Goal: Transaction & Acquisition: Purchase product/service

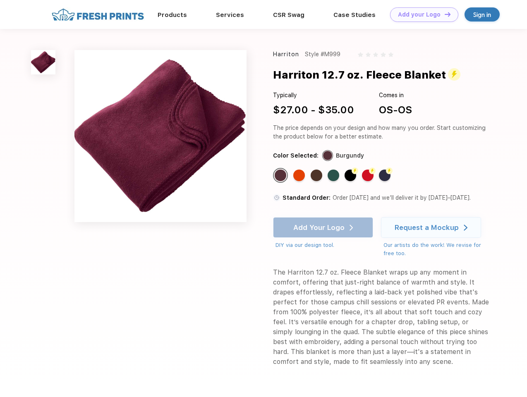
click at [421, 14] on link "Add your Logo Design Tool" at bounding box center [424, 14] width 68 height 14
click at [0, 0] on div "Design Tool" at bounding box center [0, 0] width 0 height 0
click at [444, 14] on link "Add your Logo Design Tool" at bounding box center [424, 14] width 68 height 14
click at [43, 62] on img at bounding box center [43, 62] width 24 height 24
click at [281, 175] on div "Standard Color" at bounding box center [281, 176] width 12 height 12
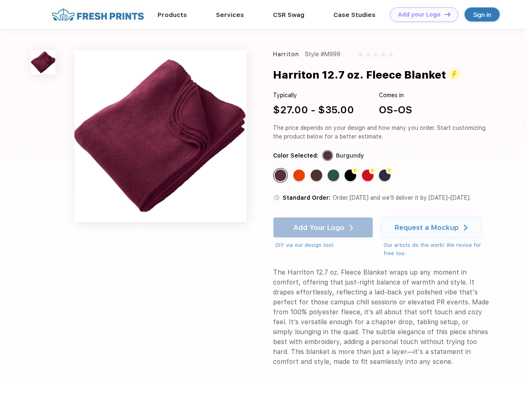
click at [300, 175] on div "Standard Color" at bounding box center [299, 176] width 12 height 12
click at [317, 175] on div "Standard Color" at bounding box center [317, 176] width 12 height 12
click at [334, 175] on div "Standard Color" at bounding box center [334, 176] width 12 height 12
click at [351, 175] on div "Flash Color" at bounding box center [351, 176] width 12 height 12
click at [369, 175] on div "Flash Color" at bounding box center [368, 176] width 12 height 12
